Goal: Task Accomplishment & Management: Manage account settings

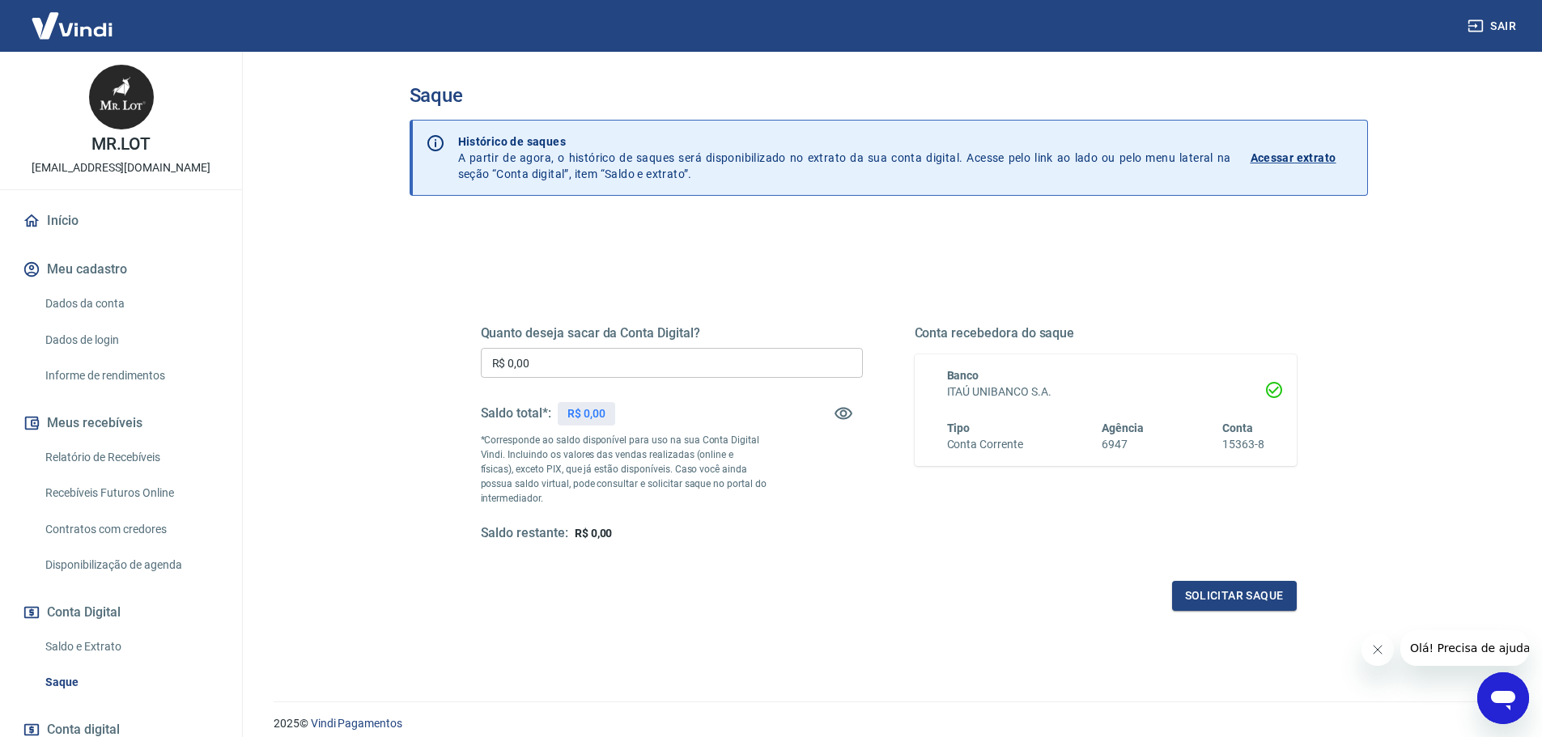
click at [429, 383] on div "Quanto deseja sacar da Conta Digital? R$ 0,00 ​ Saldo total*: R$ 0,00 *Correspo…" at bounding box center [889, 511] width 958 height 579
click at [538, 359] on input "R$ 0,00" at bounding box center [672, 363] width 382 height 30
drag, startPoint x: 567, startPoint y: 362, endPoint x: 507, endPoint y: 367, distance: 60.2
click at [507, 367] on input "R$ 10.971,86" at bounding box center [672, 363] width 382 height 30
type input "R$ 10.000,00"
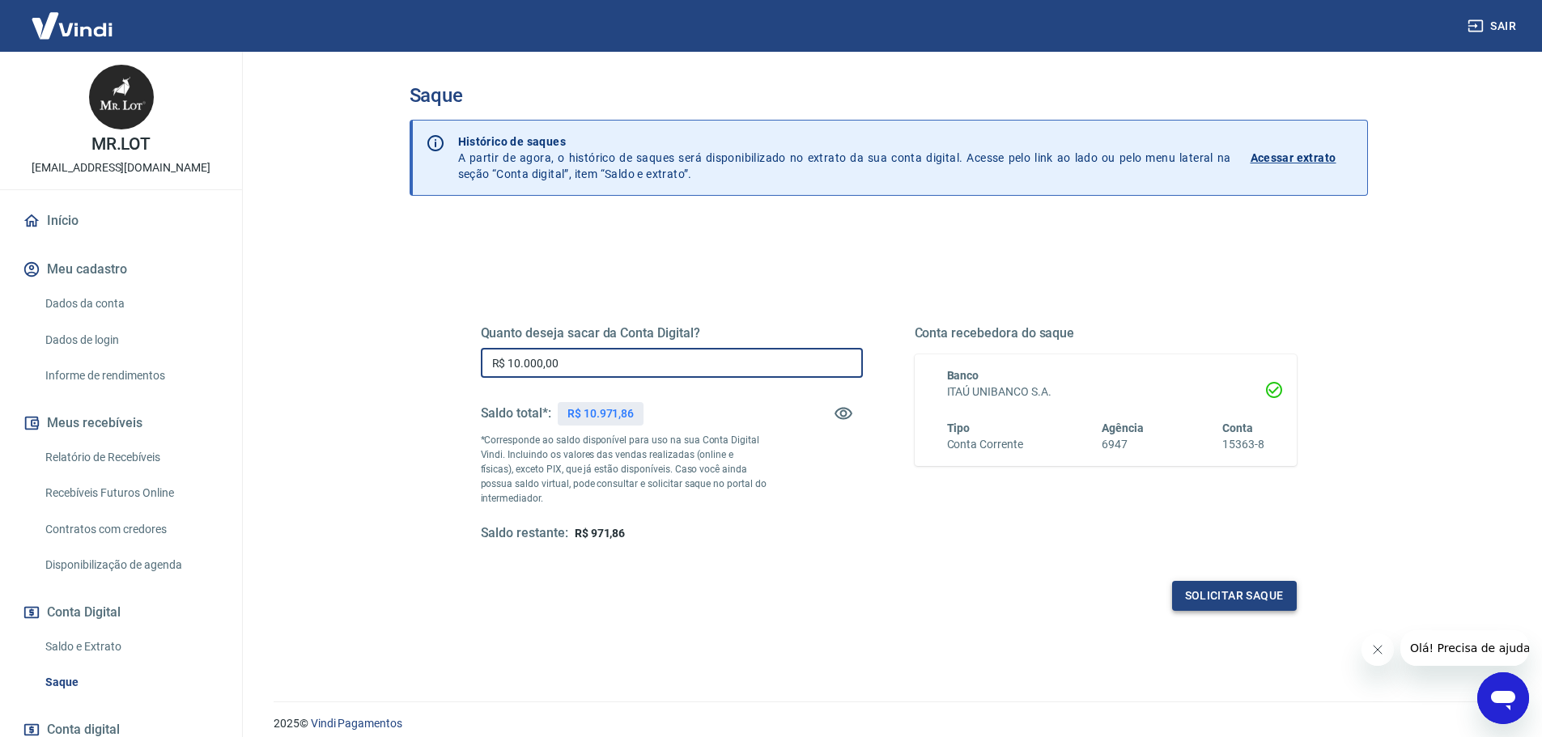
click at [1211, 593] on button "Solicitar saque" at bounding box center [1234, 596] width 125 height 30
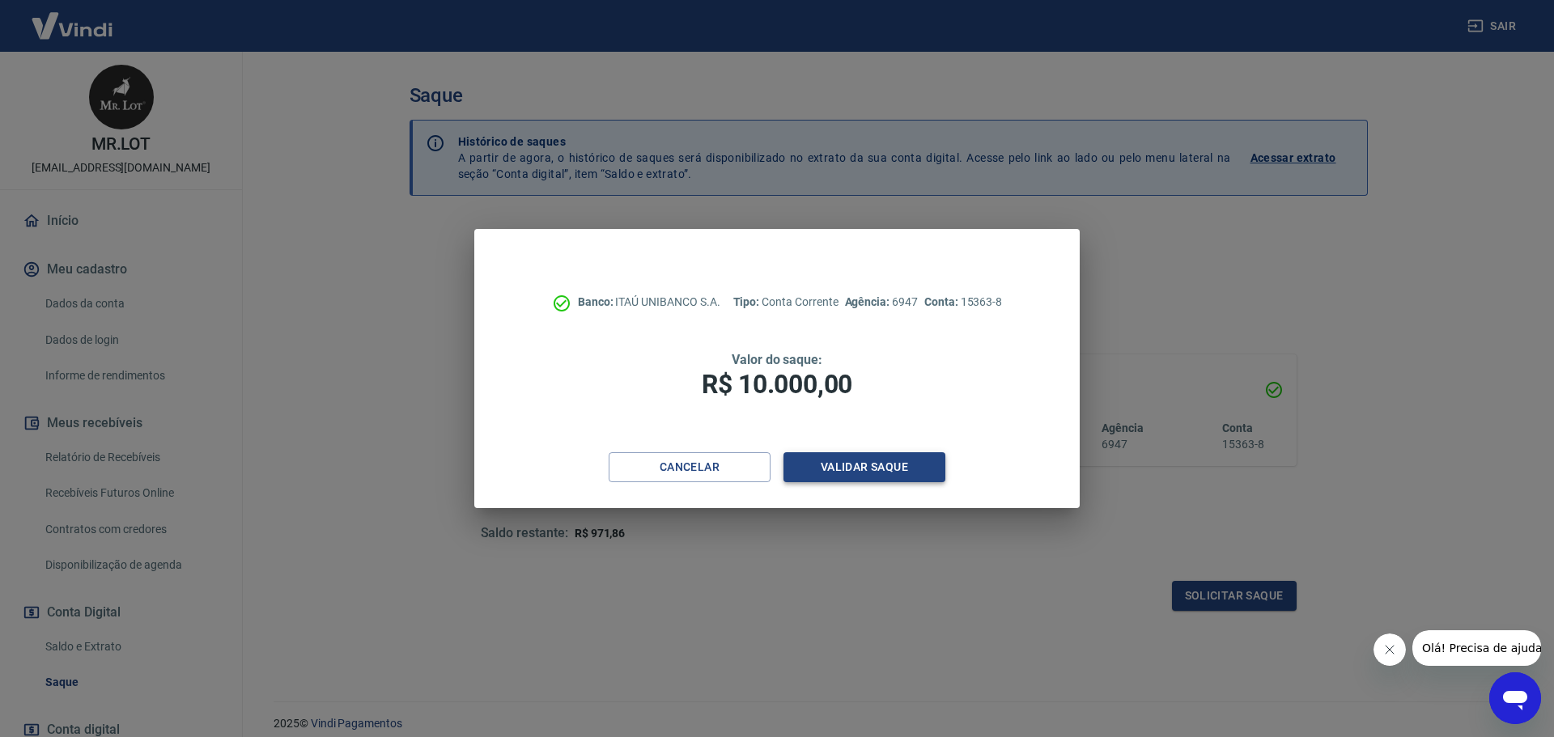
click at [865, 469] on button "Validar saque" at bounding box center [864, 467] width 162 height 30
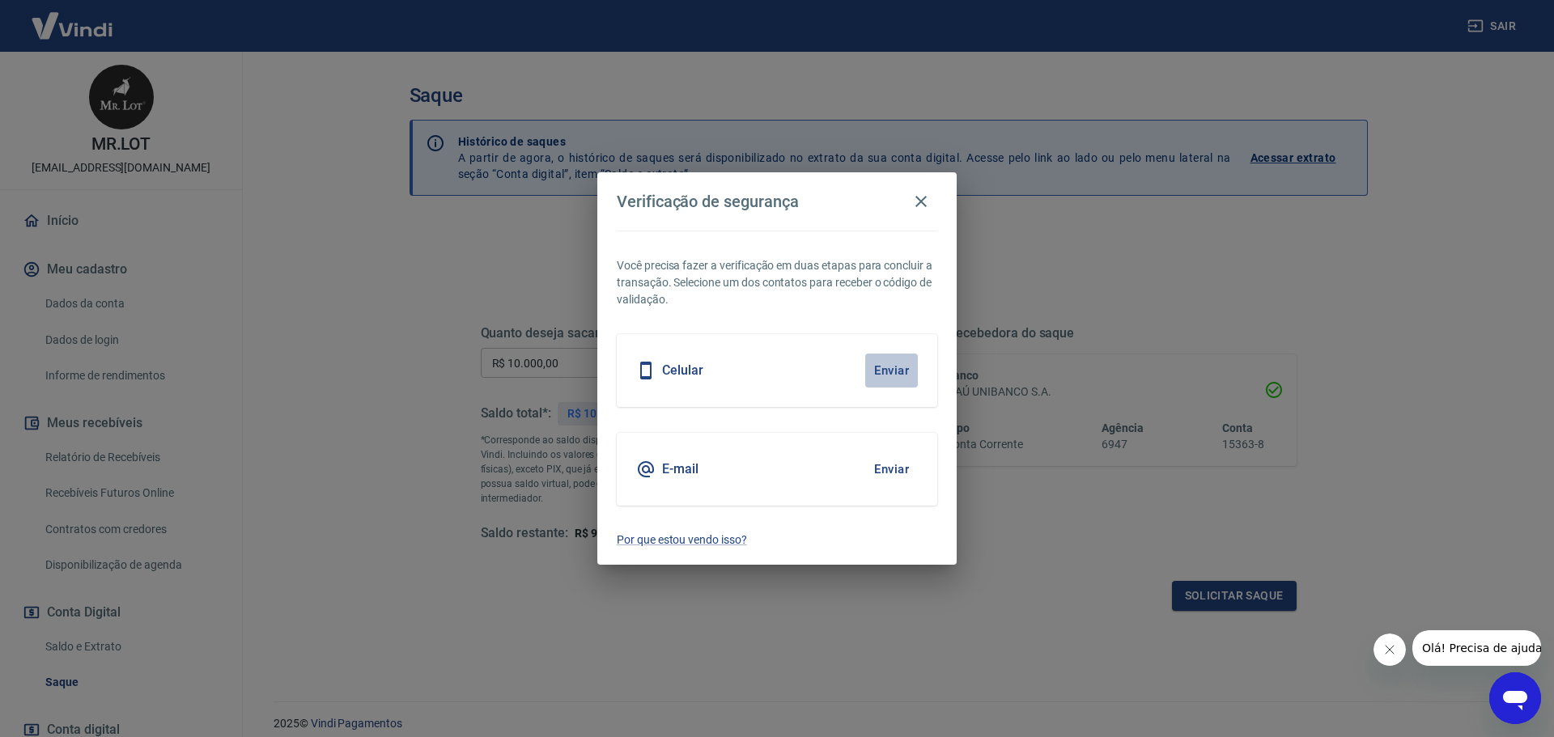
click at [889, 371] on button "Enviar" at bounding box center [891, 371] width 53 height 34
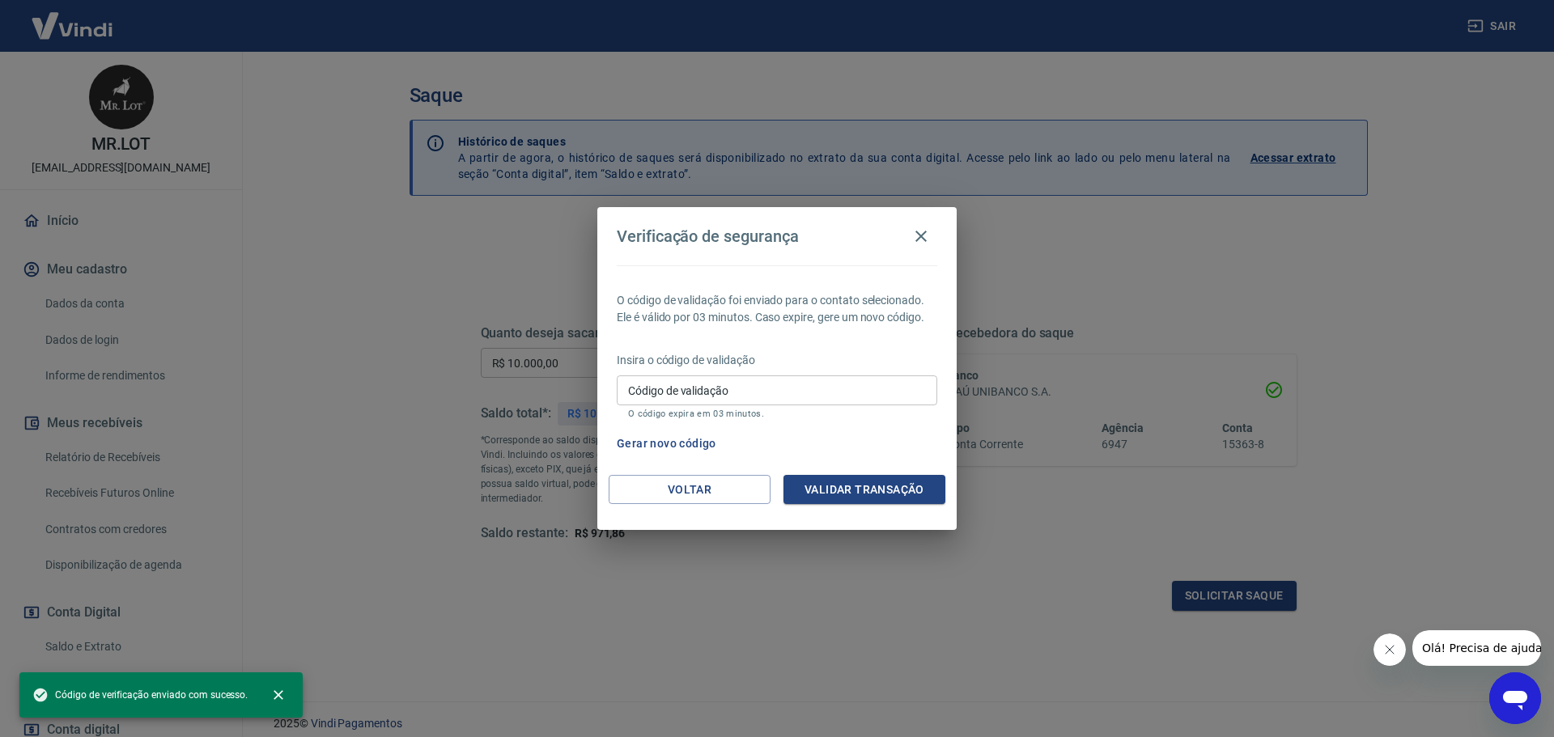
click at [758, 386] on input "Código de validação" at bounding box center [777, 391] width 321 height 30
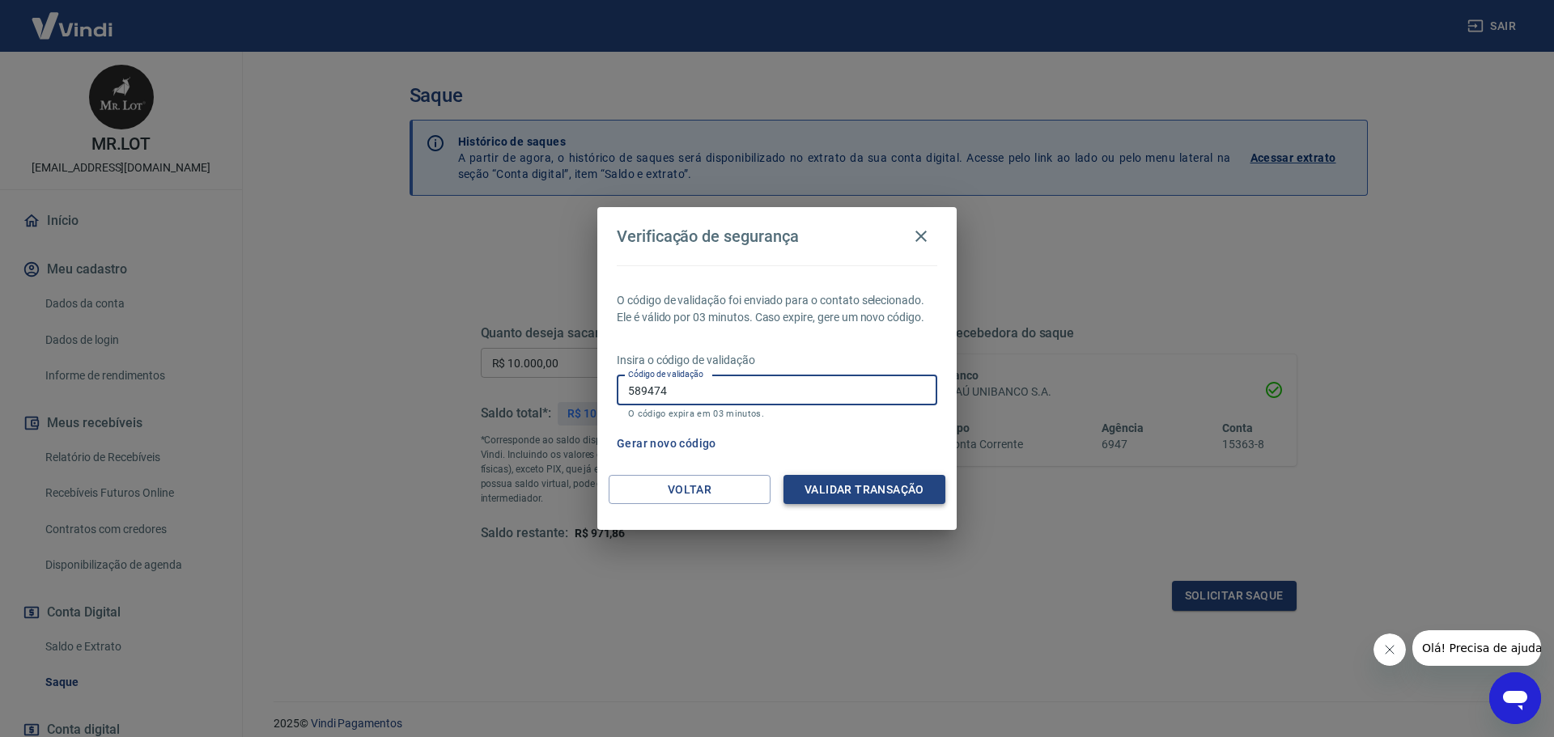
type input "589474"
click at [847, 486] on button "Validar transação" at bounding box center [864, 490] width 162 height 30
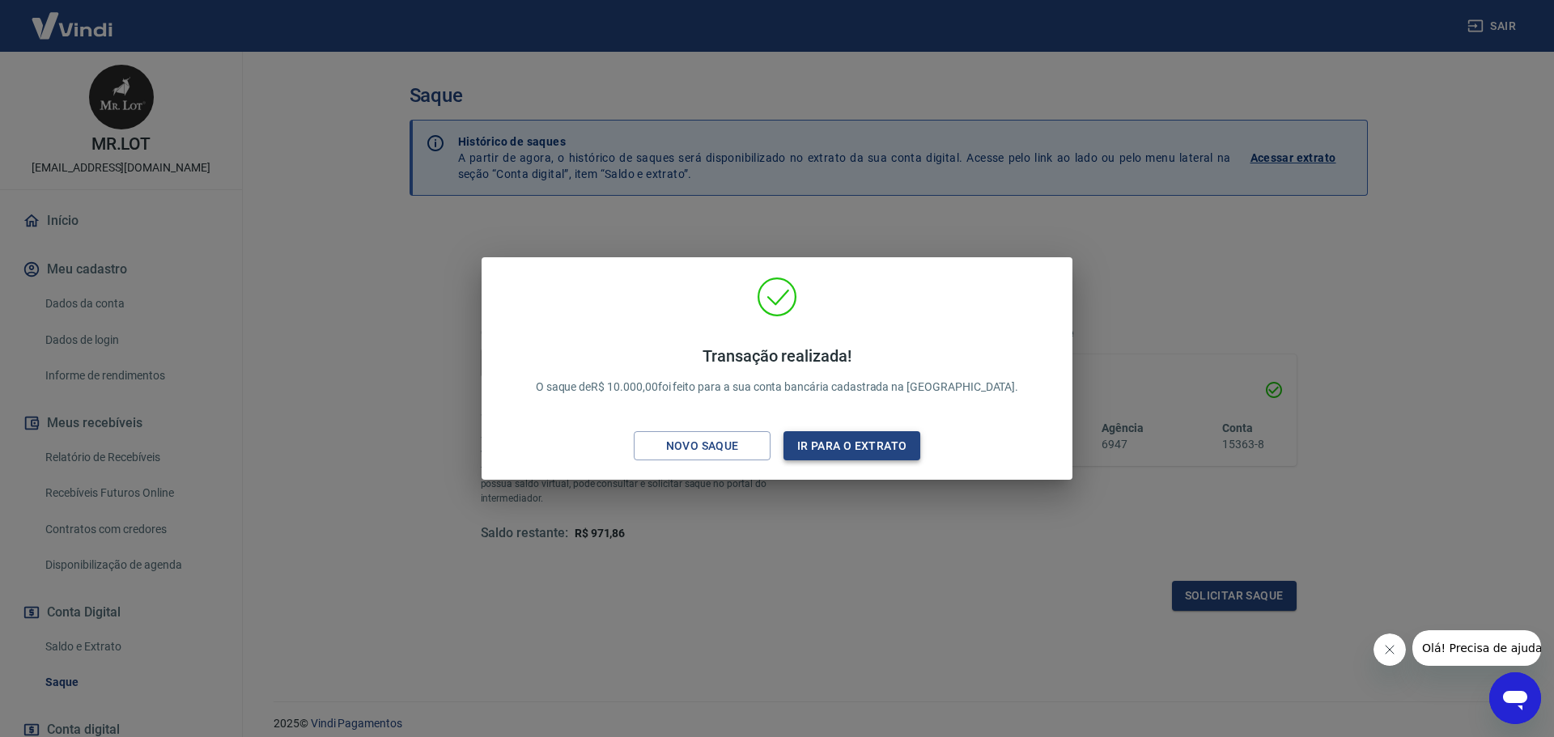
click at [852, 447] on button "Ir para o extrato" at bounding box center [851, 446] width 137 height 30
